Goal: Navigation & Orientation: Find specific page/section

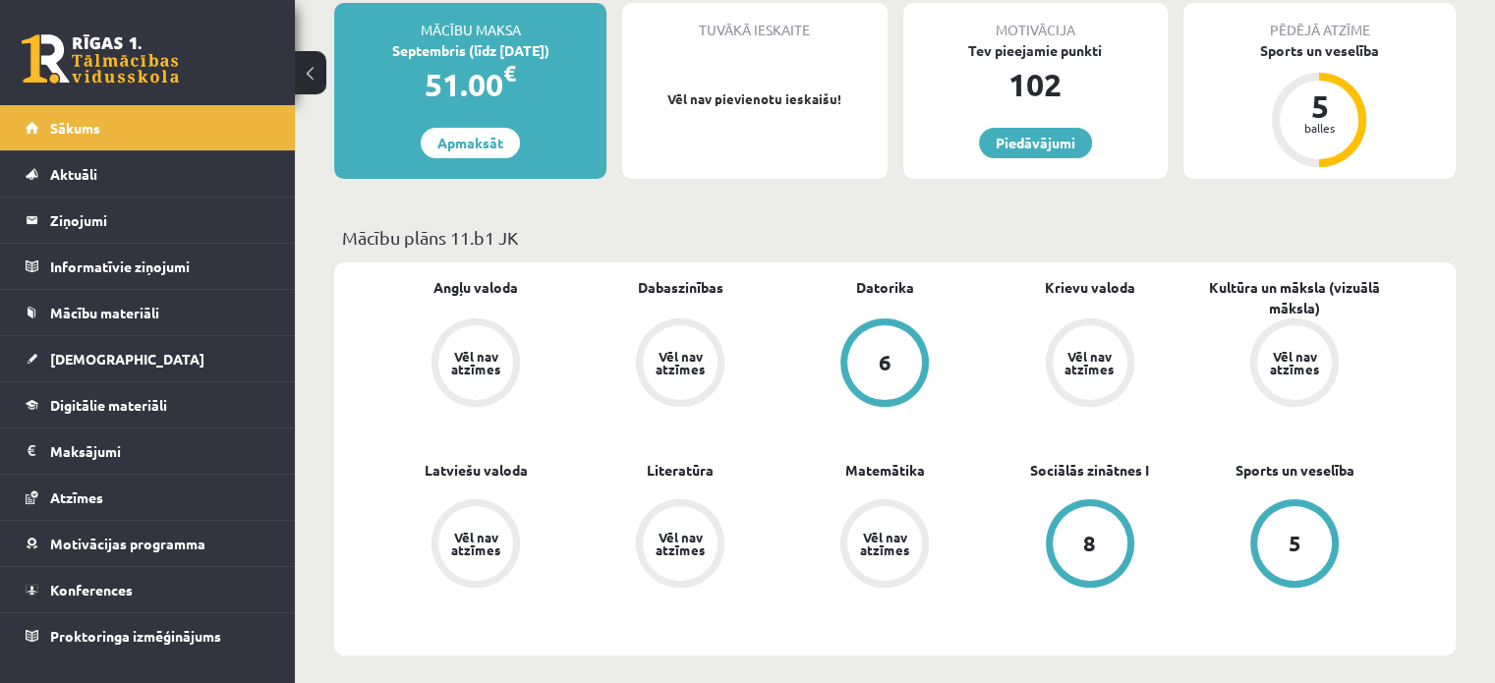
scroll to position [360, 0]
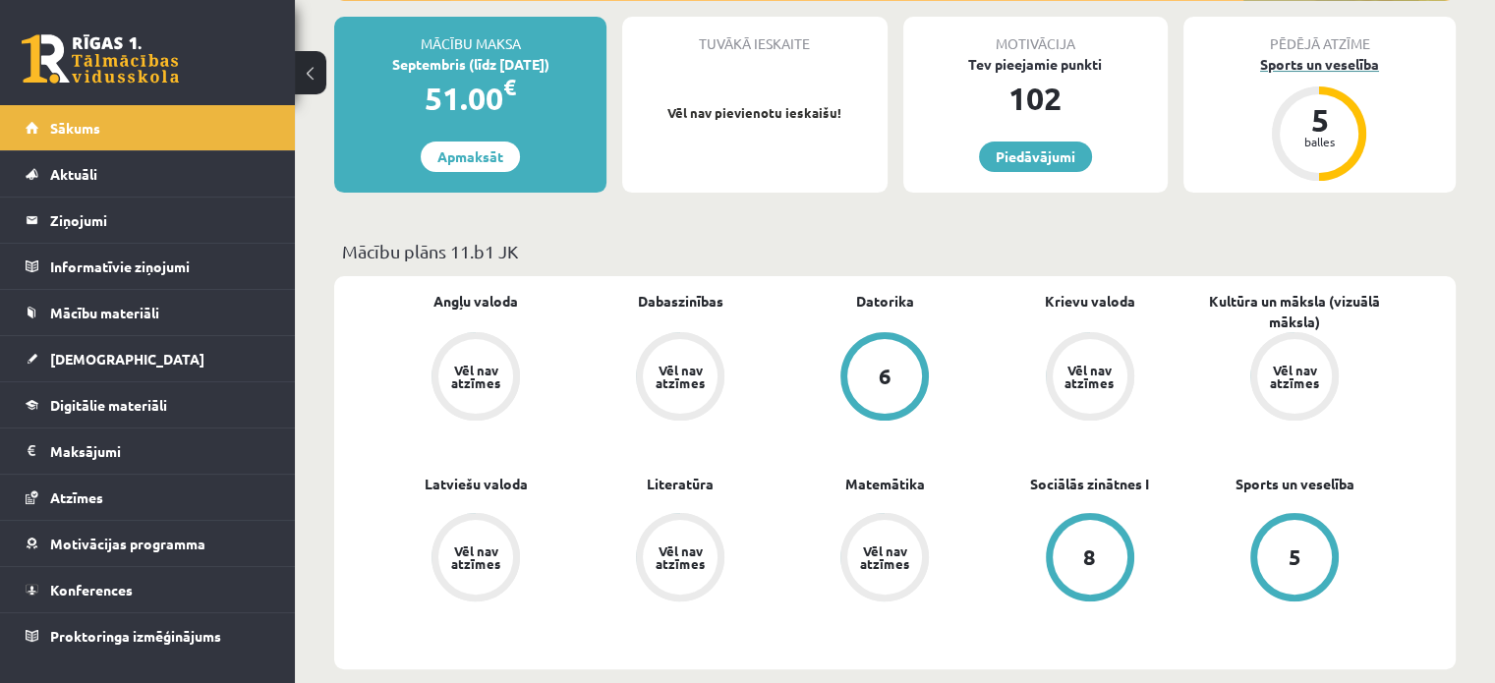
click at [1345, 99] on div "5 balles" at bounding box center [1319, 133] width 94 height 94
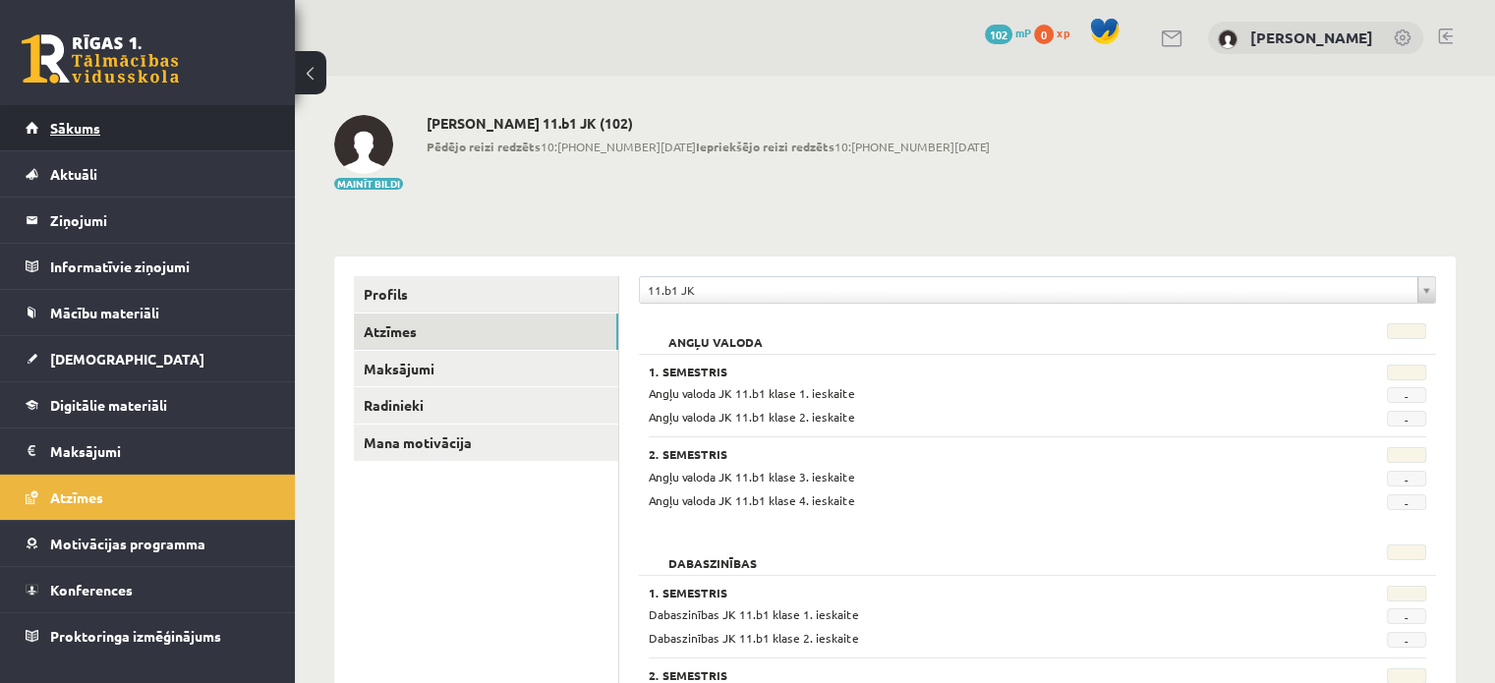
click at [47, 117] on link "Sākums" at bounding box center [148, 127] width 245 height 45
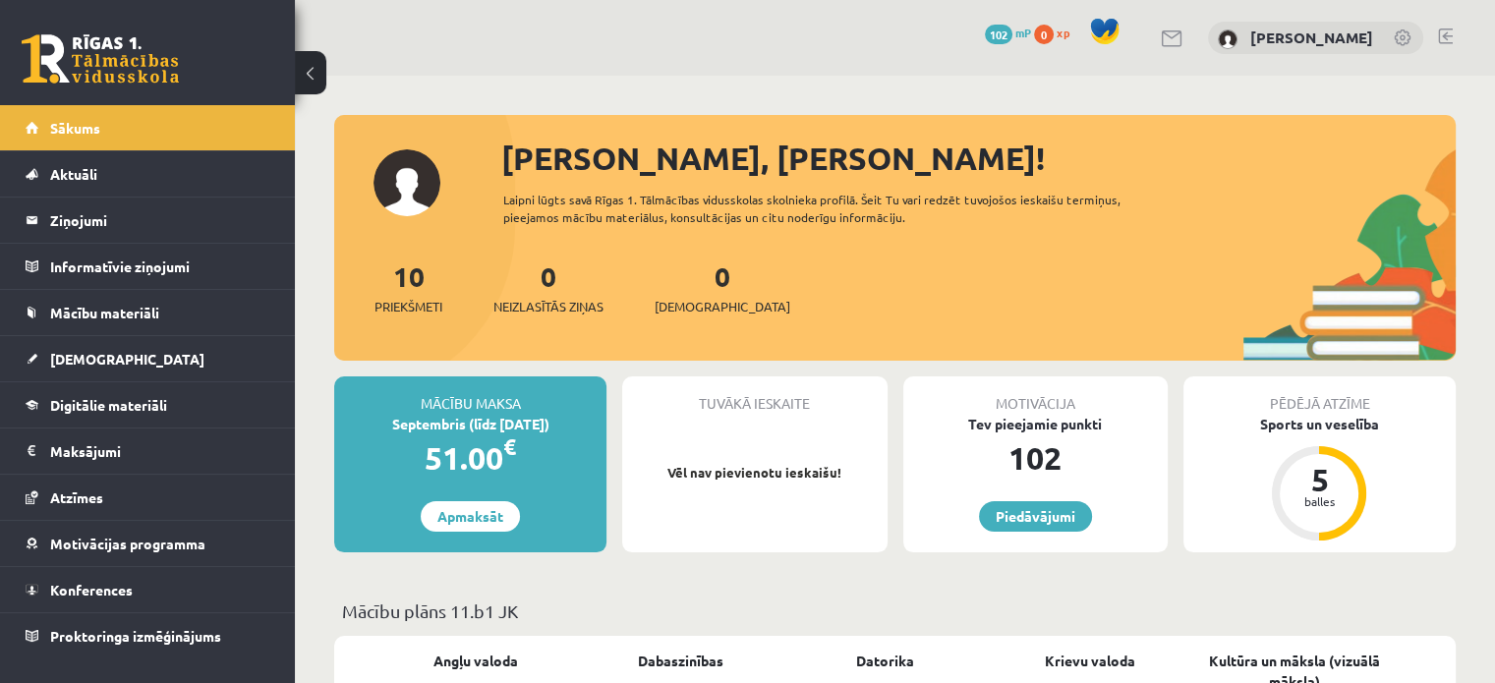
click at [1444, 35] on link at bounding box center [1445, 37] width 15 height 16
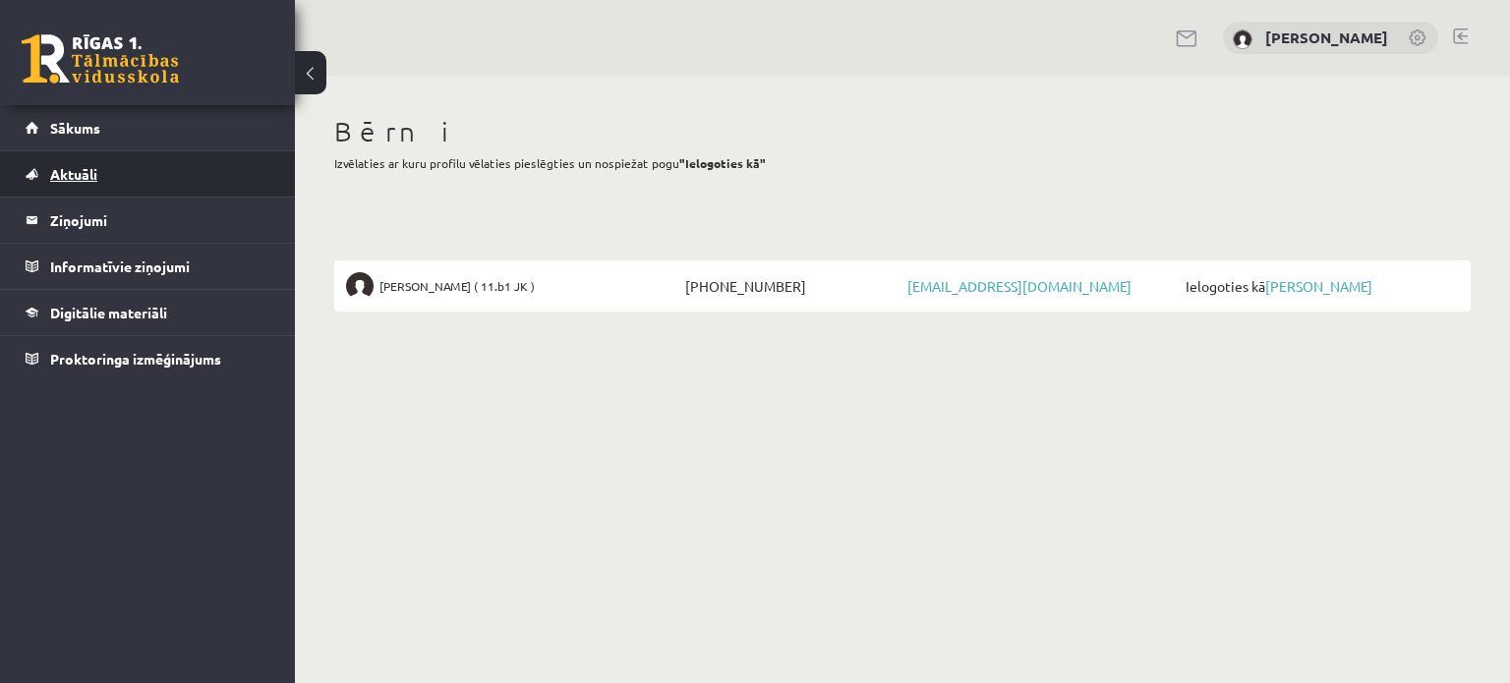
click at [104, 179] on link "Aktuāli" at bounding box center [148, 173] width 245 height 45
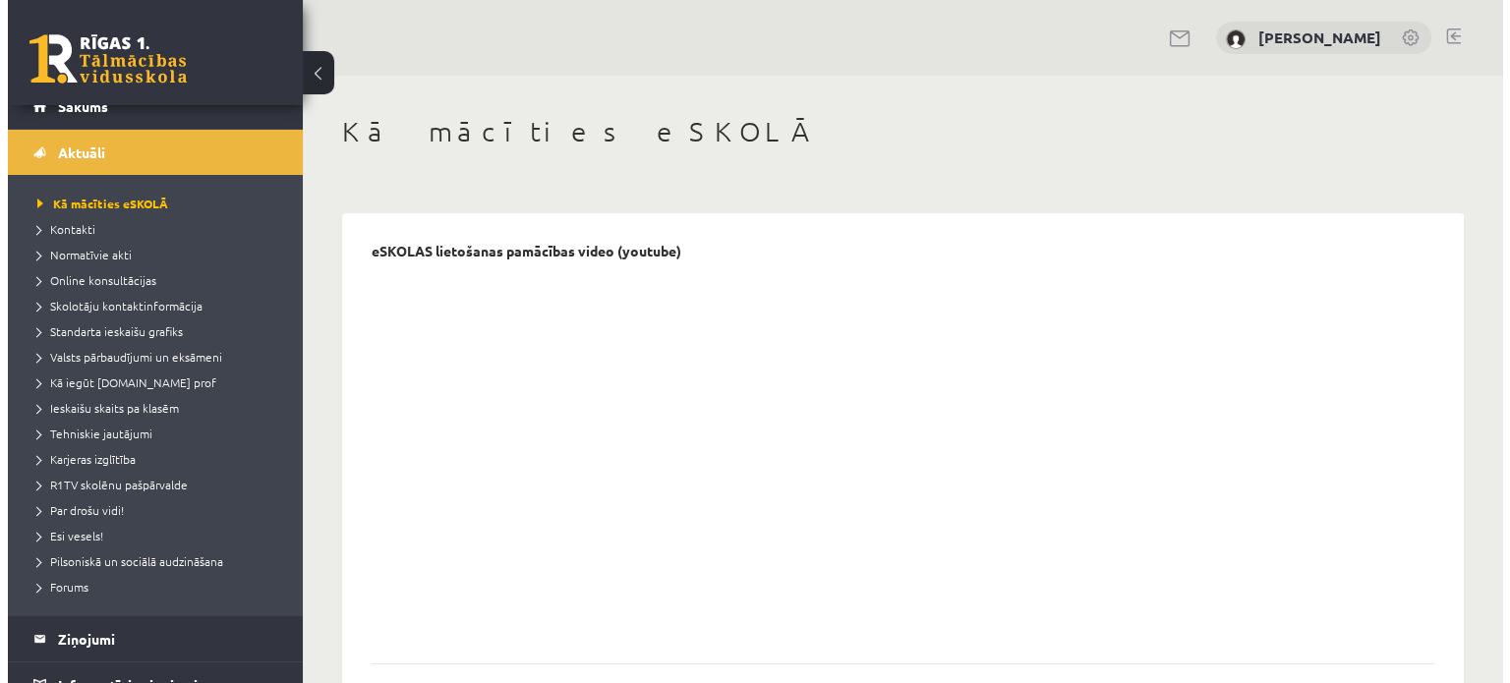
scroll to position [32, 0]
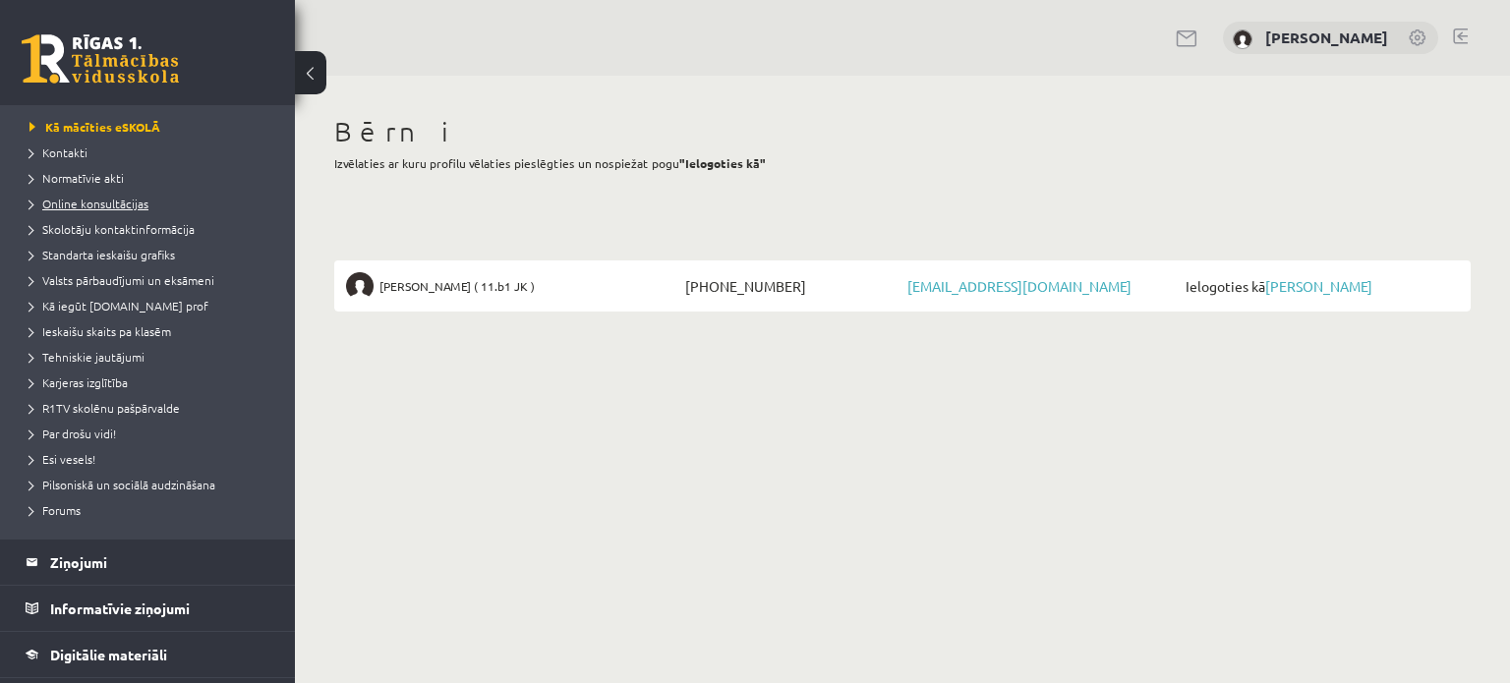
scroll to position [138, 0]
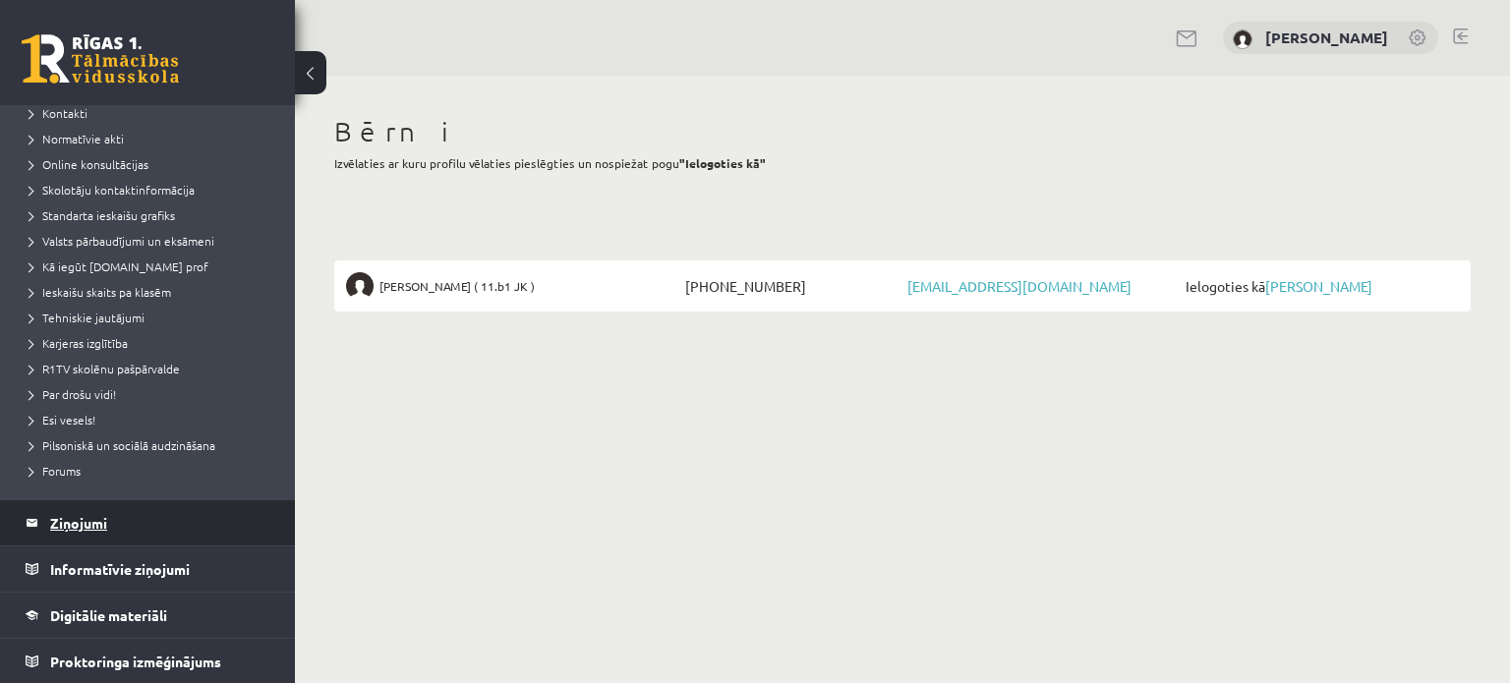
click at [115, 526] on legend "Ziņojumi 0" at bounding box center [160, 522] width 220 height 45
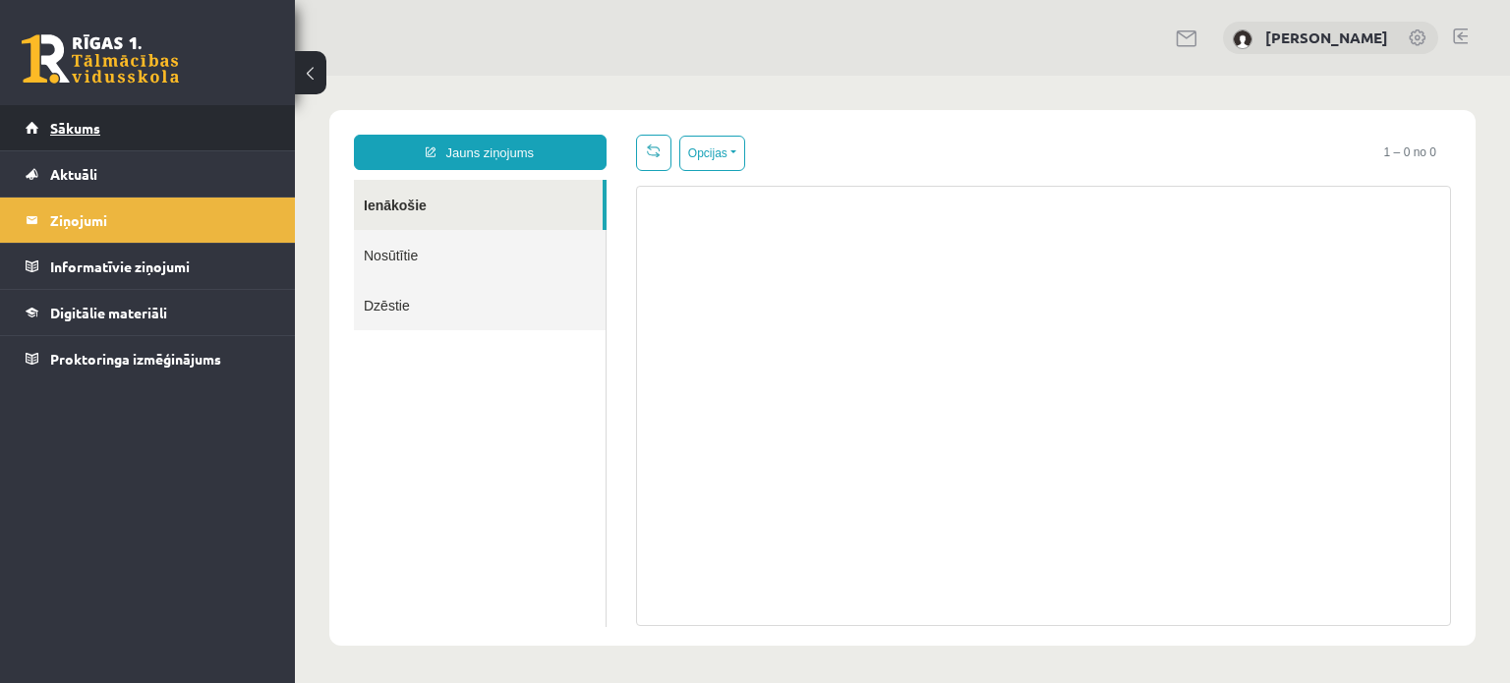
click at [81, 125] on span "Sākums" at bounding box center [75, 128] width 50 height 18
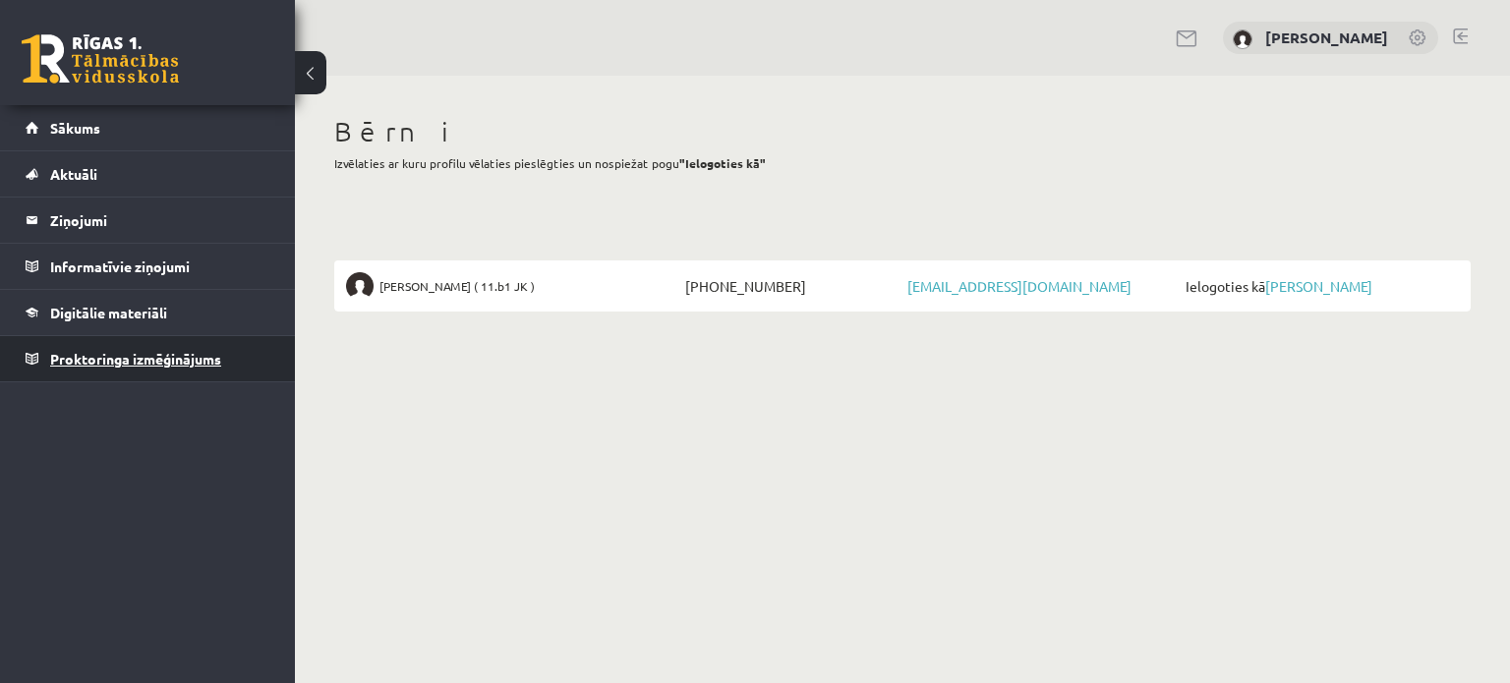
click at [75, 361] on span "Proktoringa izmēģinājums" at bounding box center [135, 359] width 171 height 18
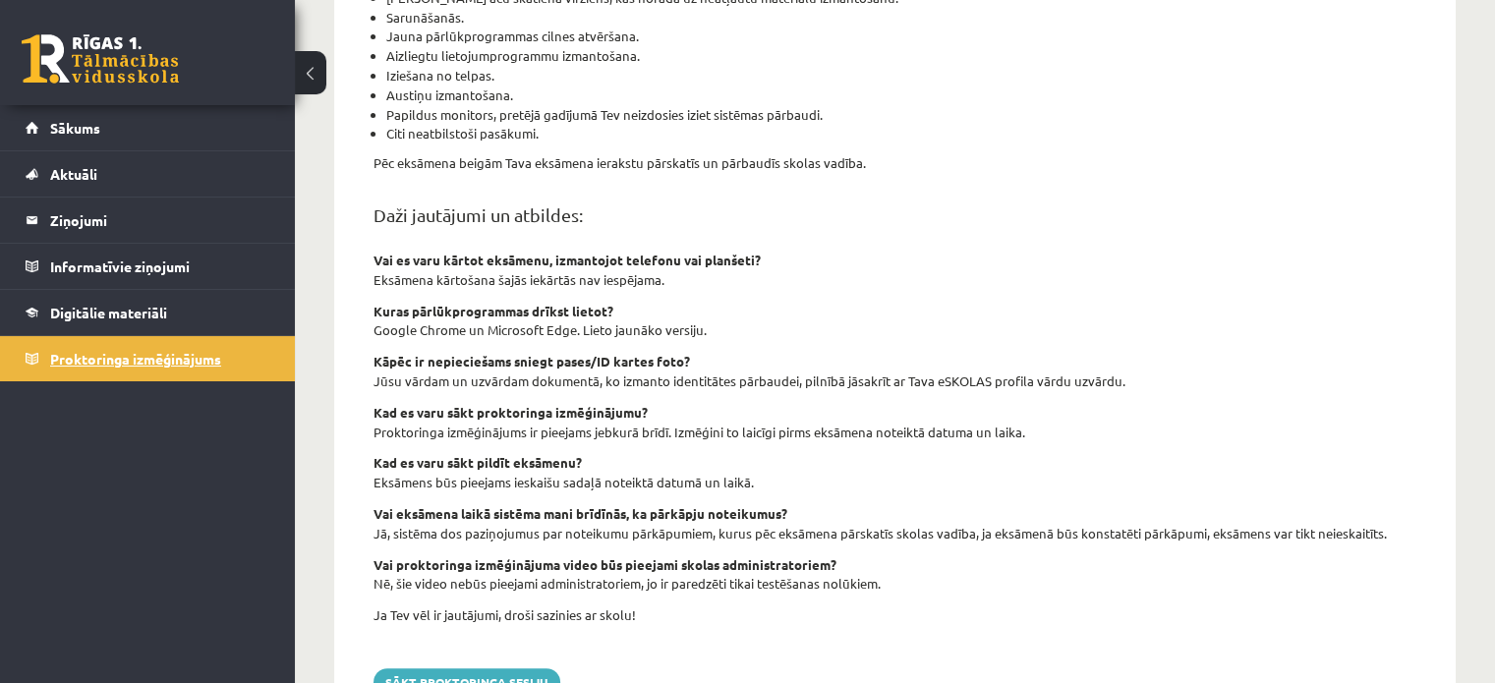
scroll to position [713, 0]
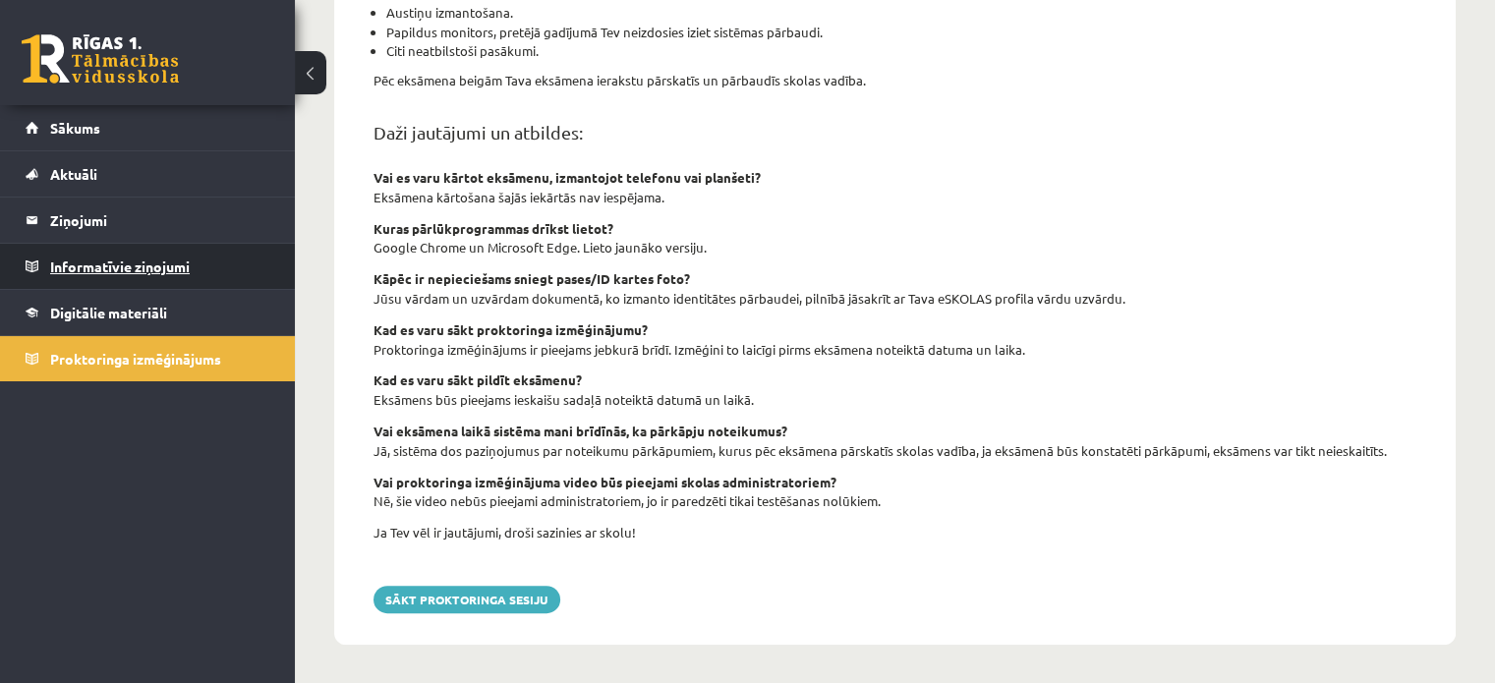
click at [98, 266] on legend "Informatīvie ziņojumi 0" at bounding box center [160, 266] width 220 height 45
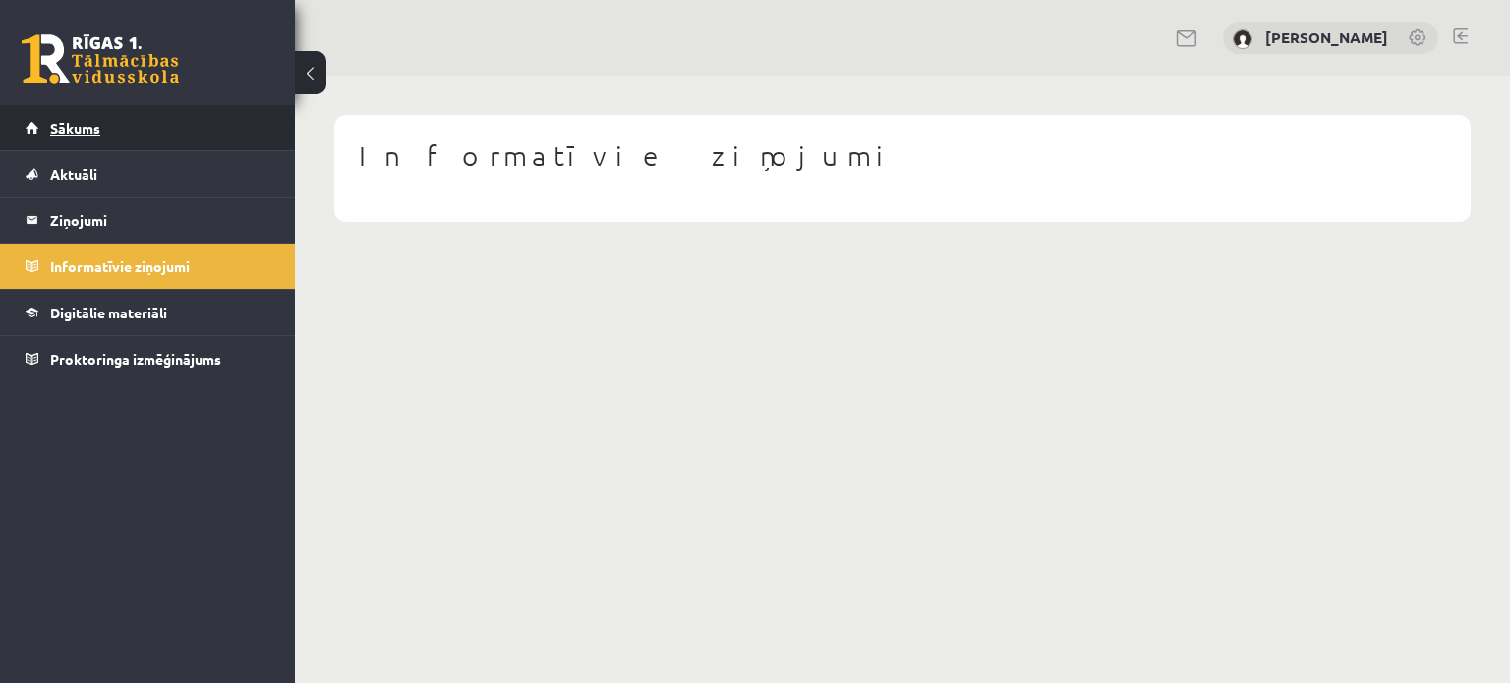
click at [96, 122] on span "Sākums" at bounding box center [75, 128] width 50 height 18
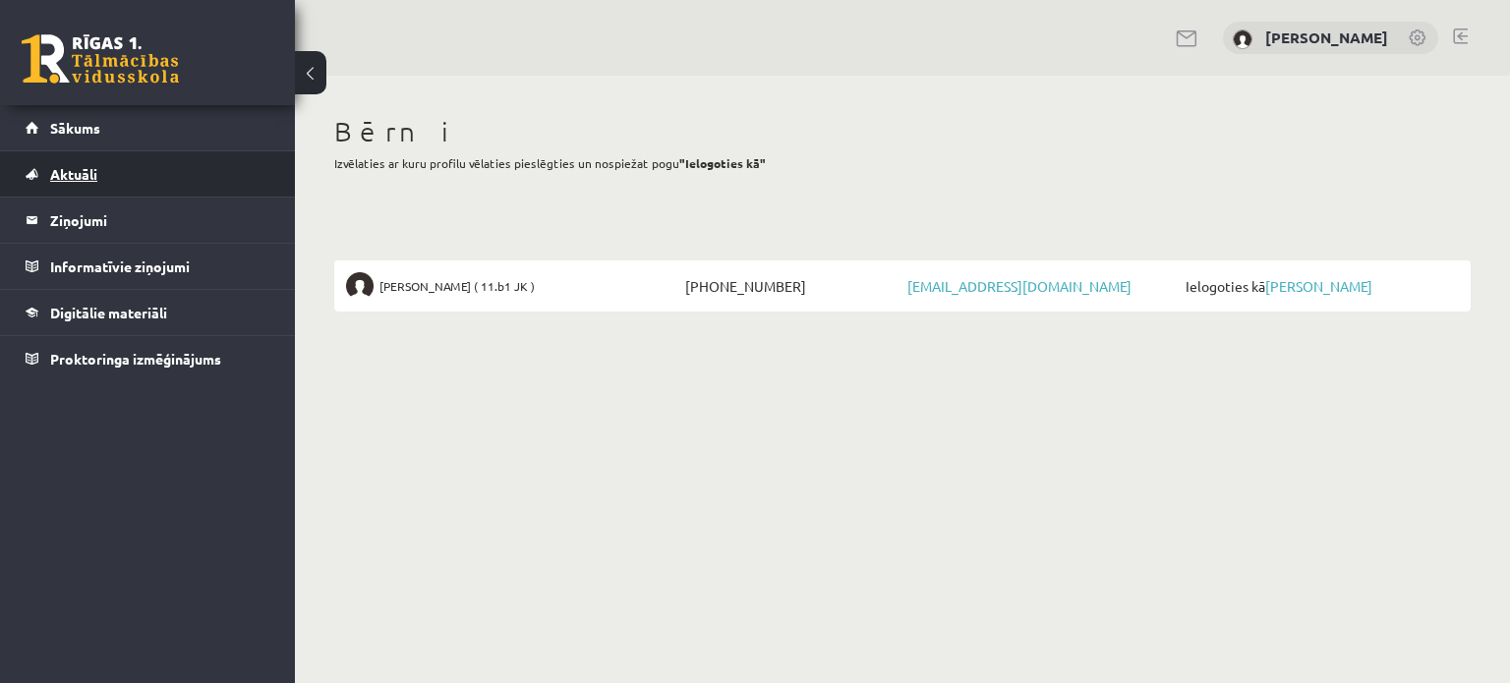
click at [90, 180] on span "Aktuāli" at bounding box center [73, 174] width 47 height 18
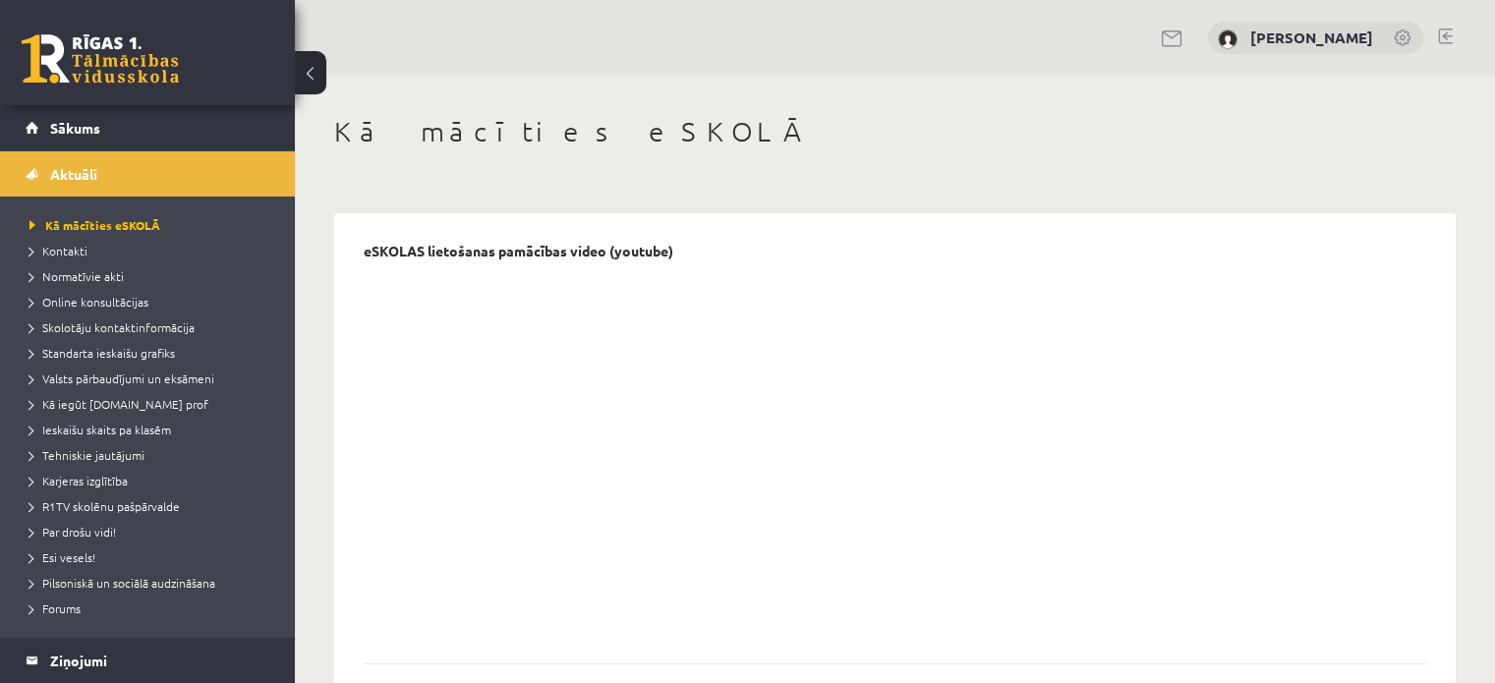
click at [1439, 38] on link at bounding box center [1445, 37] width 15 height 16
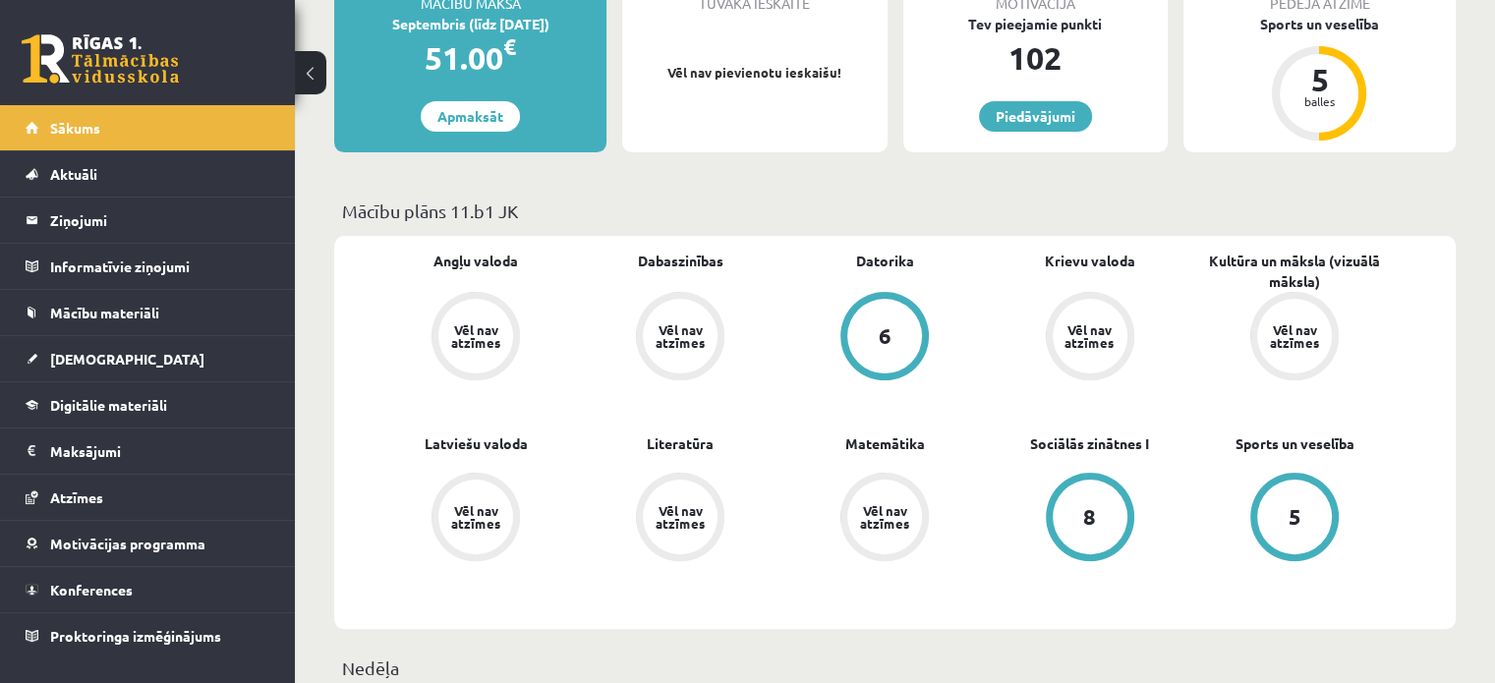
scroll to position [491, 0]
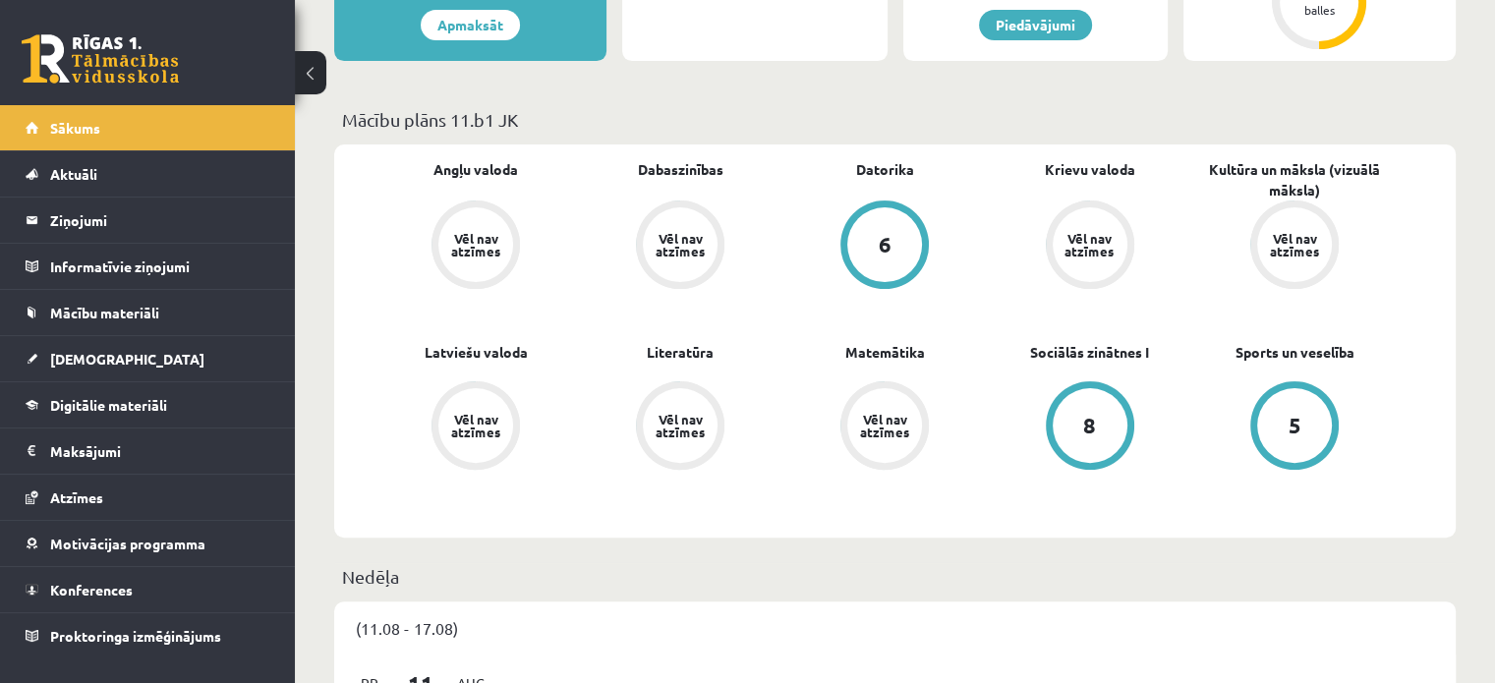
click at [1090, 422] on div "8" at bounding box center [1089, 426] width 13 height 22
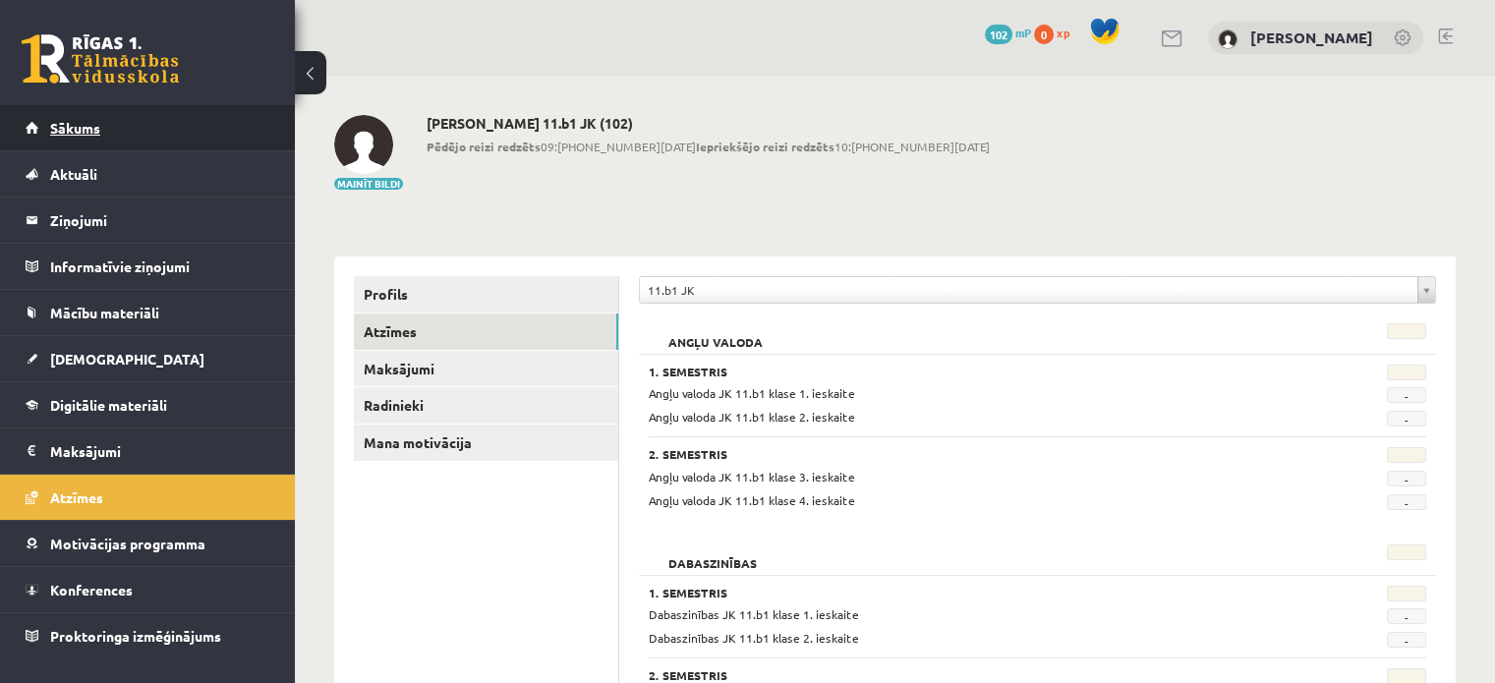
click at [79, 125] on span "Sākums" at bounding box center [75, 128] width 50 height 18
